Goal: Transaction & Acquisition: Subscribe to service/newsletter

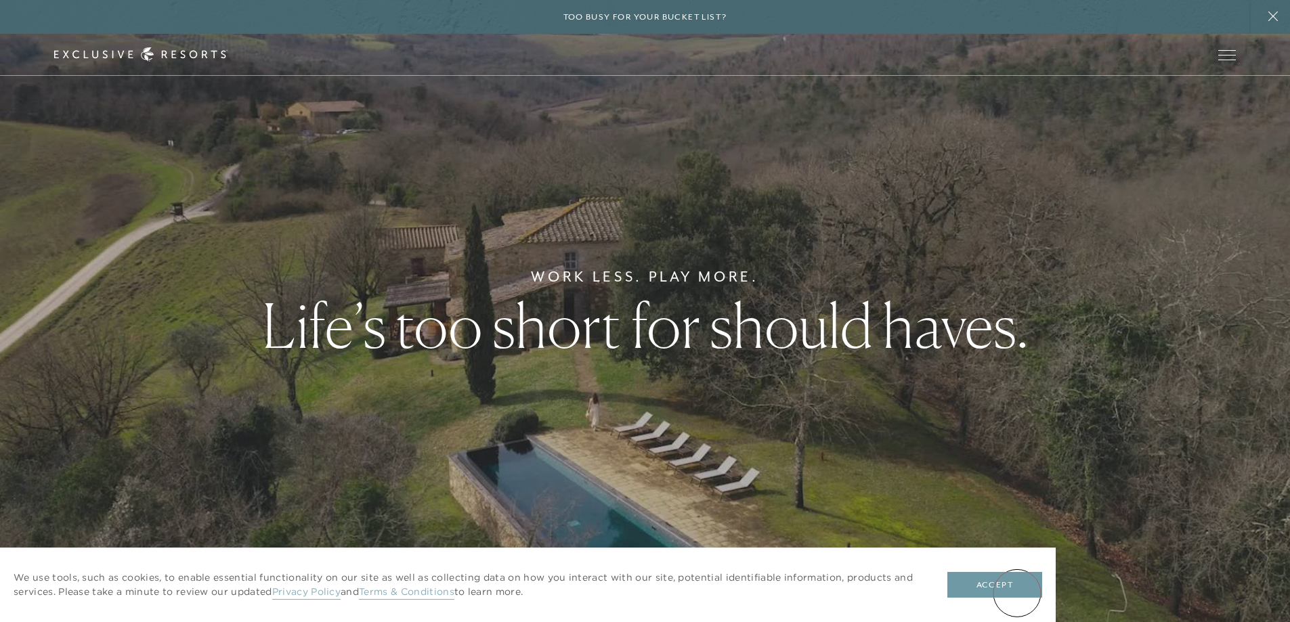
click at [1017, 593] on button "Accept" at bounding box center [994, 585] width 95 height 26
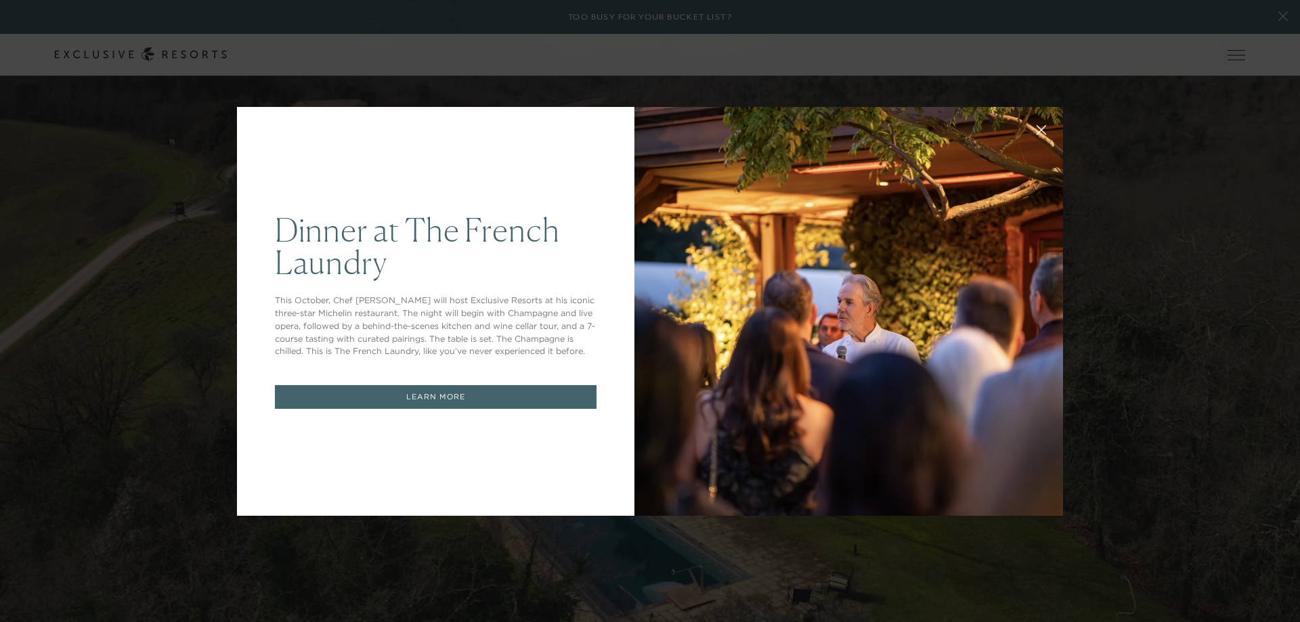
click at [605, 137] on div "Dinner at The French Laundry This October, Chef Thomas Keller will host Exclusi…" at bounding box center [435, 311] width 397 height 409
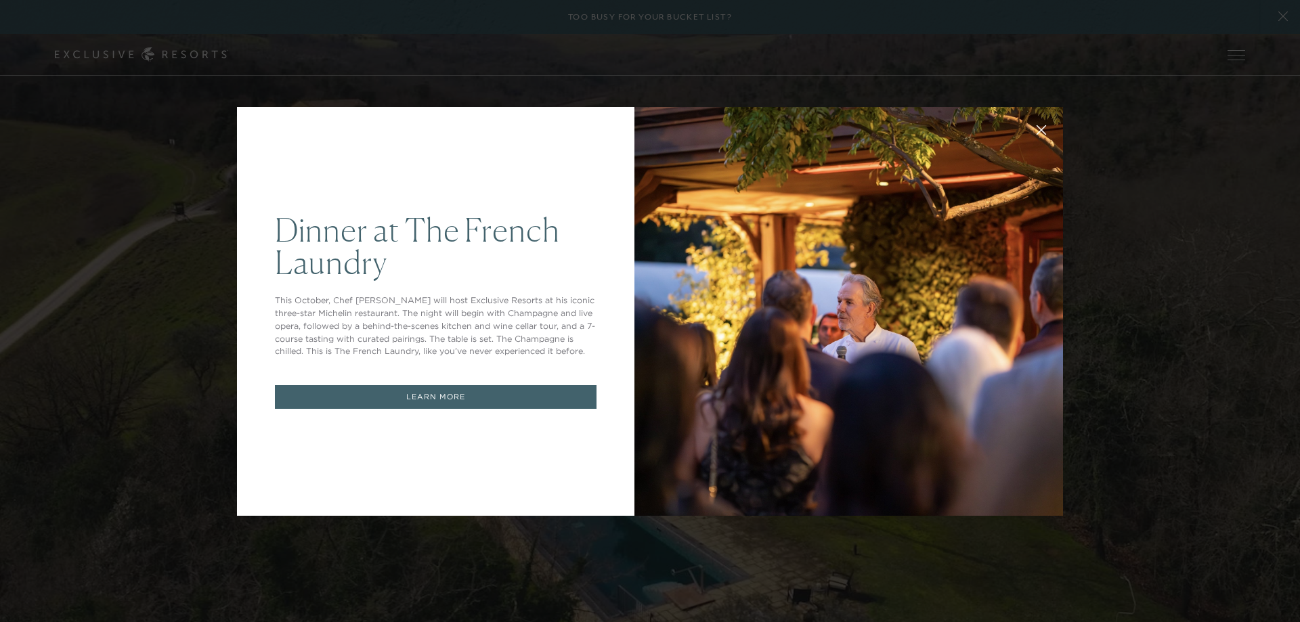
click at [653, 100] on div "Dinner at The French Laundry This October, Chef Thomas Keller will host Exclusi…" at bounding box center [650, 311] width 826 height 440
click at [490, 397] on link "LEARN MORE" at bounding box center [436, 397] width 322 height 24
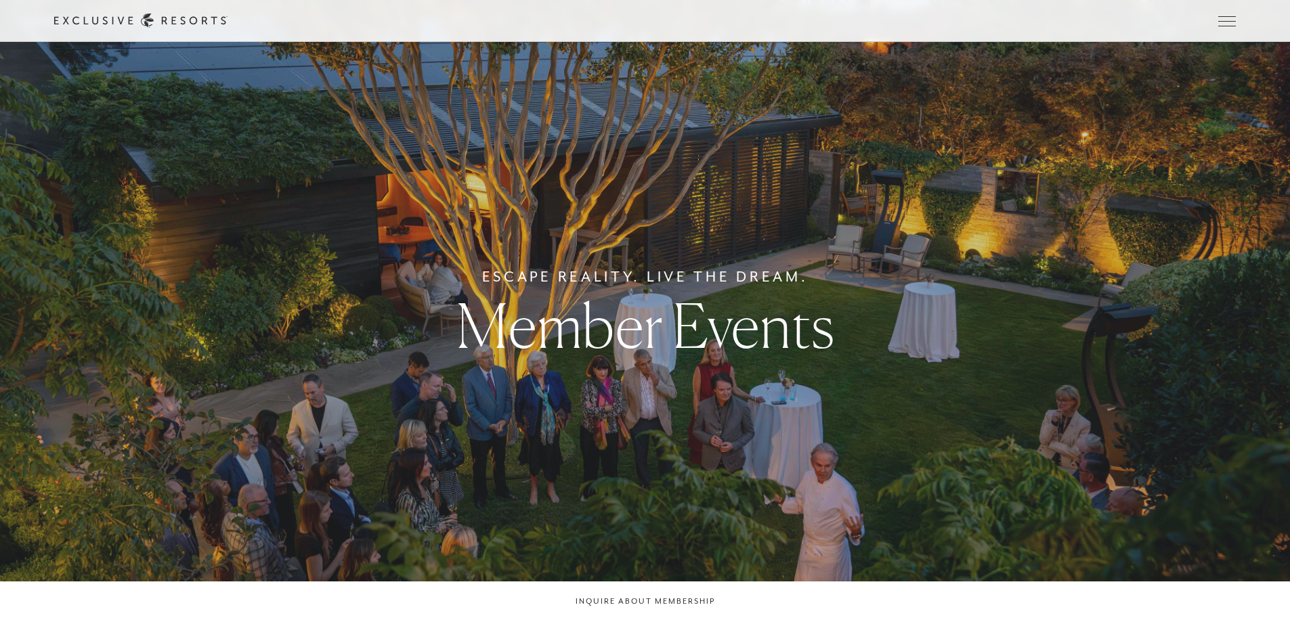
click at [0, 0] on link "Membership" at bounding box center [0, 0] width 0 height 0
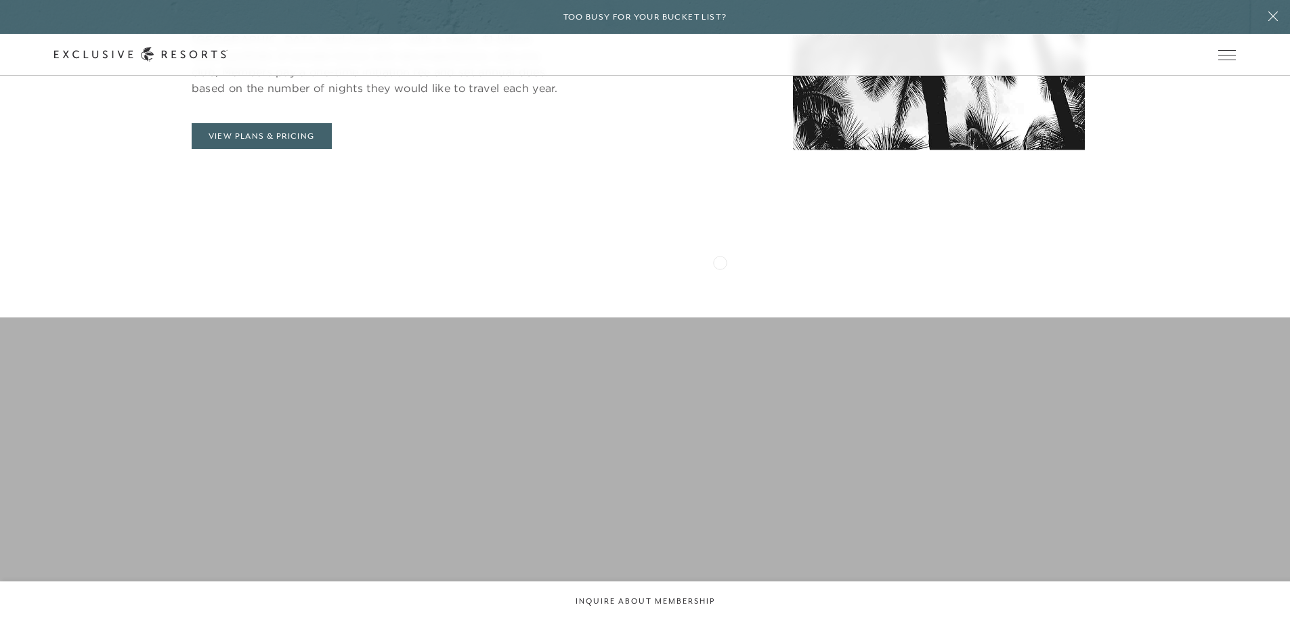
scroll to position [677, 0]
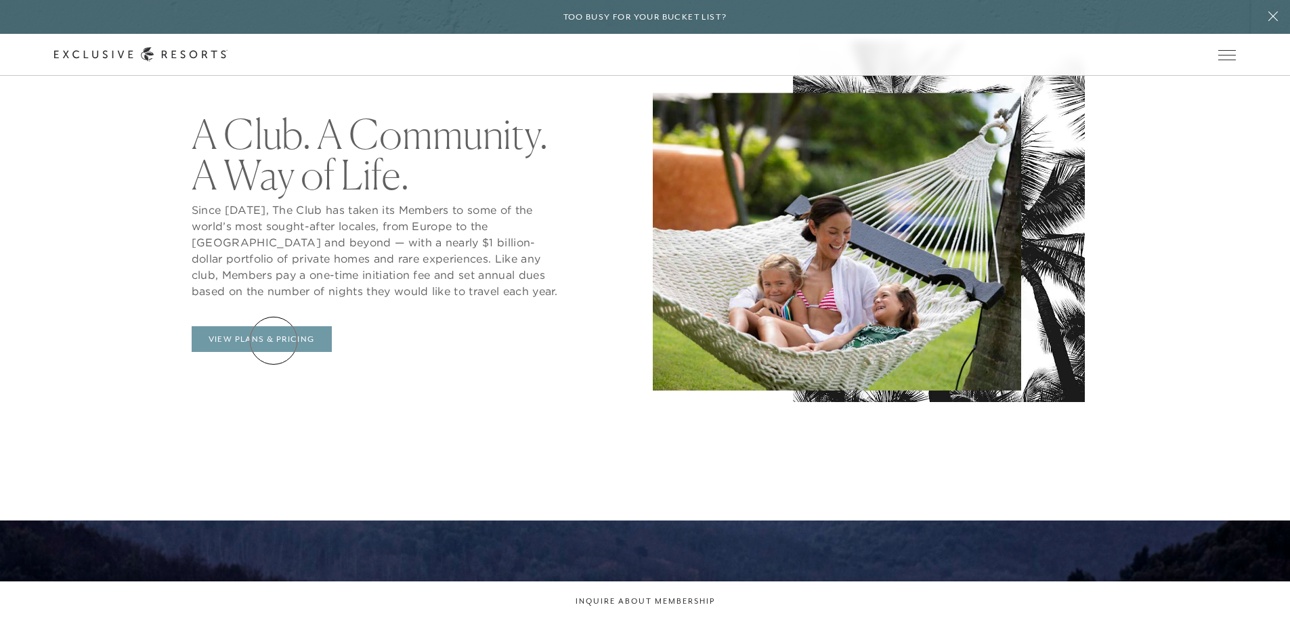
click at [274, 341] on link "View Plans & Pricing" at bounding box center [262, 339] width 140 height 26
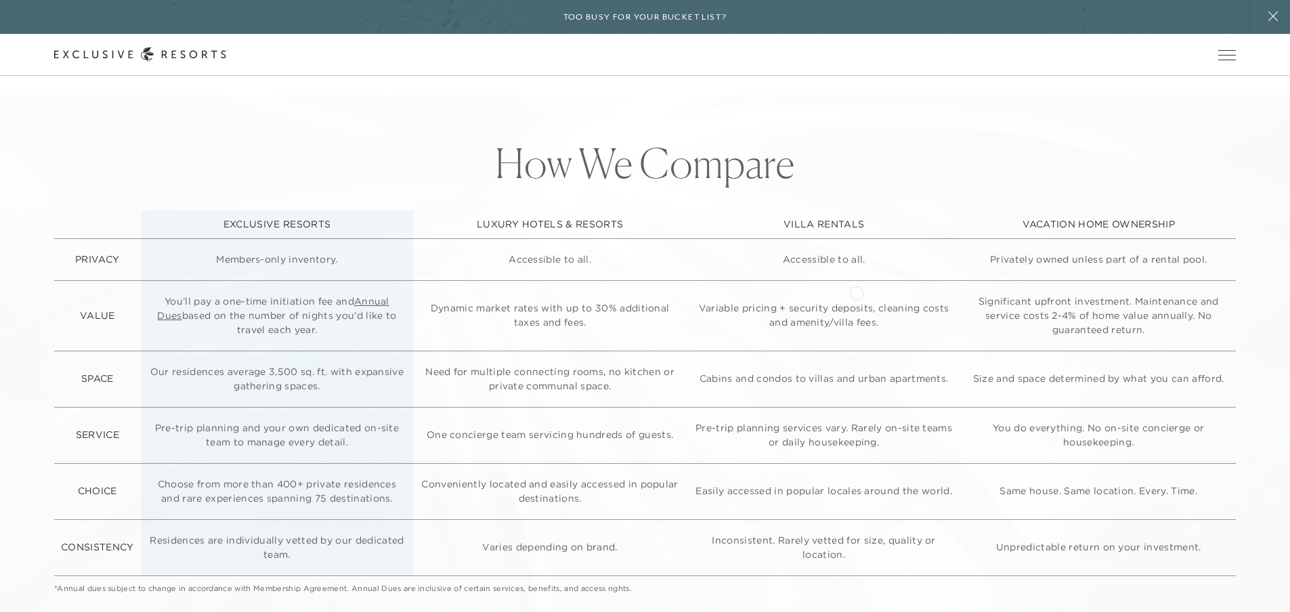
scroll to position [3521, 0]
